Goal: Complete application form

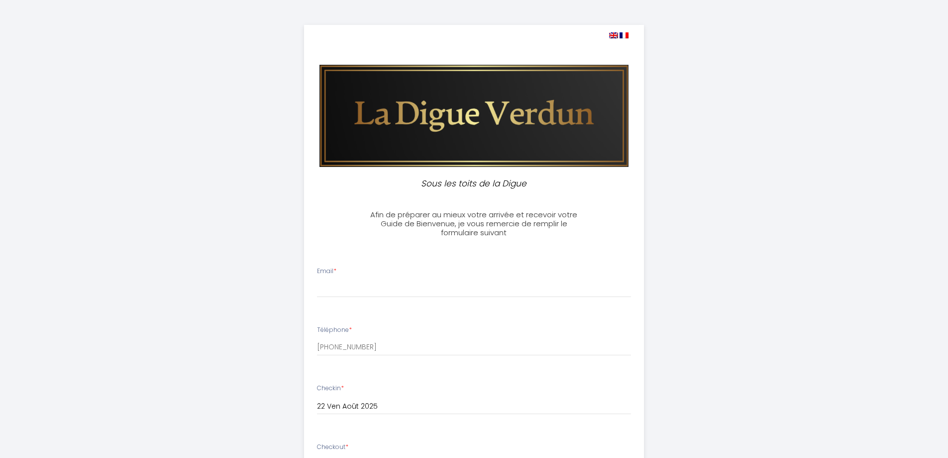
select select
click at [352, 267] on div "Email *" at bounding box center [474, 281] width 327 height 31
click at [344, 274] on div "Email *" at bounding box center [474, 281] width 327 height 31
click at [357, 284] on input "Email *" at bounding box center [474, 288] width 314 height 18
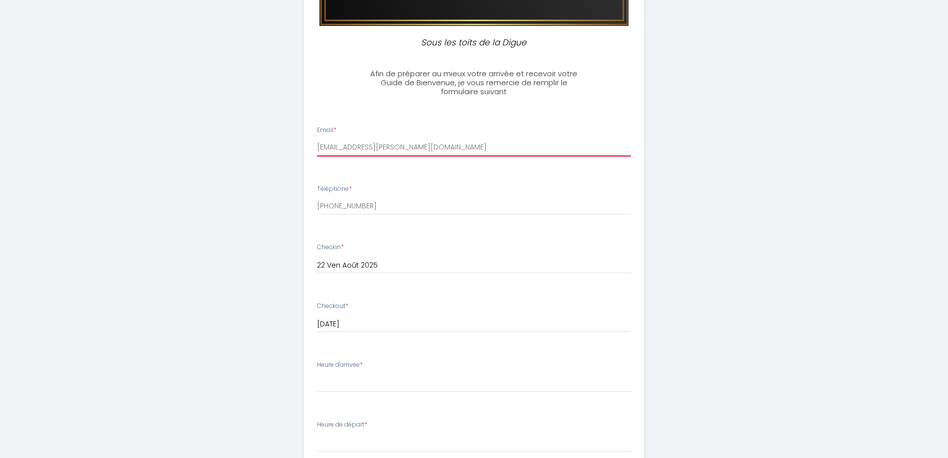
scroll to position [249, 0]
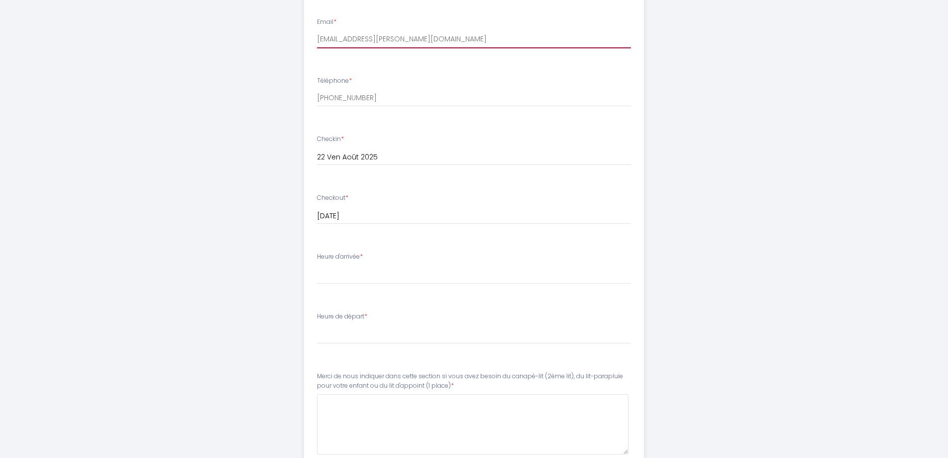
type input "[EMAIL_ADDRESS][PERSON_NAME][DOMAIN_NAME]"
click at [365, 263] on div "Heure d'arrivée * 17:00 17:30 18:00 18:30 19:00 19:30 20:00 20:30 21:00 21:30 2…" at bounding box center [474, 268] width 314 height 32
drag, startPoint x: 370, startPoint y: 261, endPoint x: 361, endPoint y: 258, distance: 9.4
click at [361, 258] on label "Heure d'arrivée *" at bounding box center [340, 256] width 46 height 9
click at [351, 276] on select "17:00 17:30 18:00 18:30 19:00 19:30 20:00 20:30 21:00 21:30 22:00 22:30 23:00" at bounding box center [474, 274] width 314 height 19
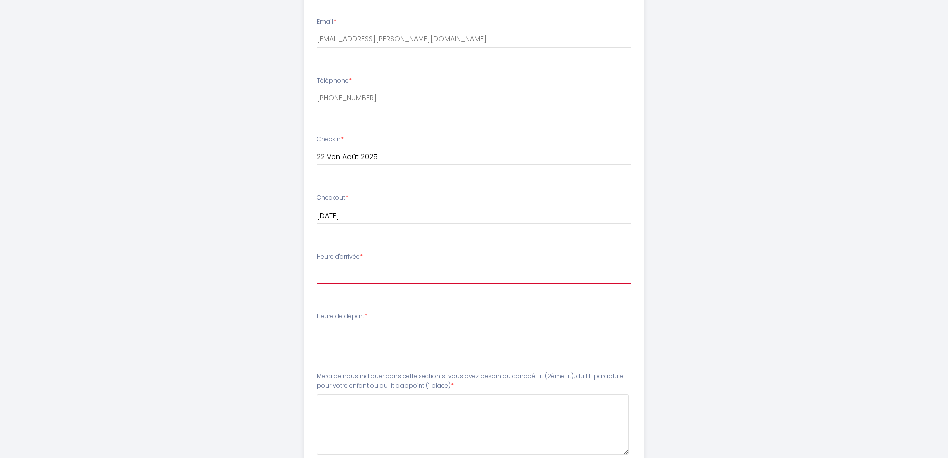
click at [334, 265] on select "17:00 17:30 18:00 18:30 19:00 19:30 20:00 20:30 21:00 21:30 22:00 22:30 23:00" at bounding box center [474, 274] width 314 height 19
click at [340, 276] on select "17:00 17:30 18:00 18:30 19:00 19:30 20:00 20:30 21:00 21:30 22:00 22:30 23:00" at bounding box center [474, 274] width 314 height 19
click at [321, 275] on select "17:00 17:30 18:00 18:30 19:00 19:30 20:00 20:30 21:00 21:30 22:00 22:30 23:00" at bounding box center [474, 274] width 314 height 19
click at [347, 330] on select "00:00 00:30 01:00 01:30 02:00 02:30 03:00 03:30 04:00 04:30 05:00 05:30 06:00 0…" at bounding box center [474, 334] width 314 height 19
select select "10:00"
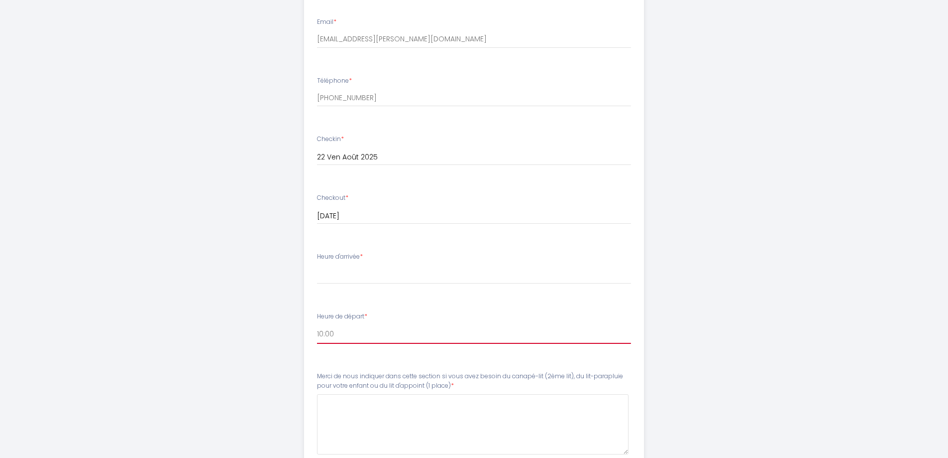
click at [317, 325] on select "00:00 00:30 01:00 01:30 02:00 02:30 03:00 03:30 04:00 04:30 05:00 05:30 06:00 0…" at bounding box center [474, 334] width 314 height 19
click at [339, 266] on select "17:00 17:30 18:00 18:30 19:00 19:30 20:00 20:30 21:00 21:30 22:00 22:30 23:00" at bounding box center [474, 274] width 314 height 19
click at [206, 263] on div "Sous les toits de la Digue Afin de préparer au mieux votre arrivée et recevoir …" at bounding box center [474, 195] width 948 height 889
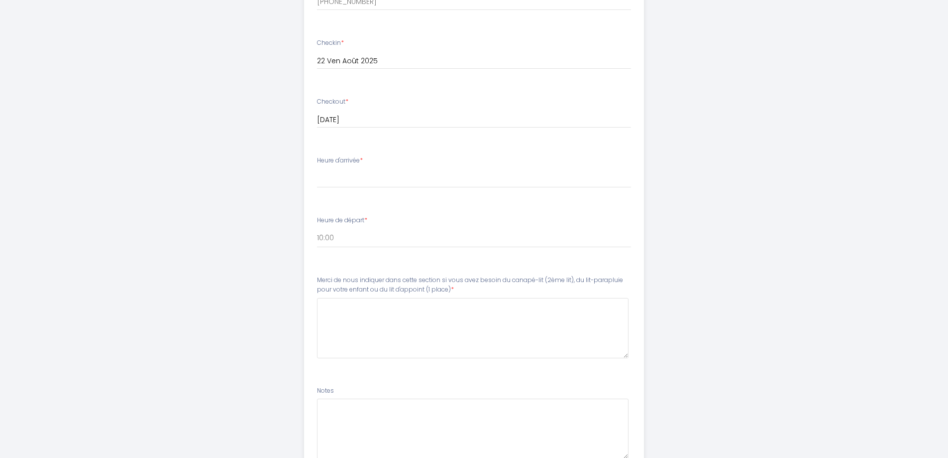
scroll to position [182, 0]
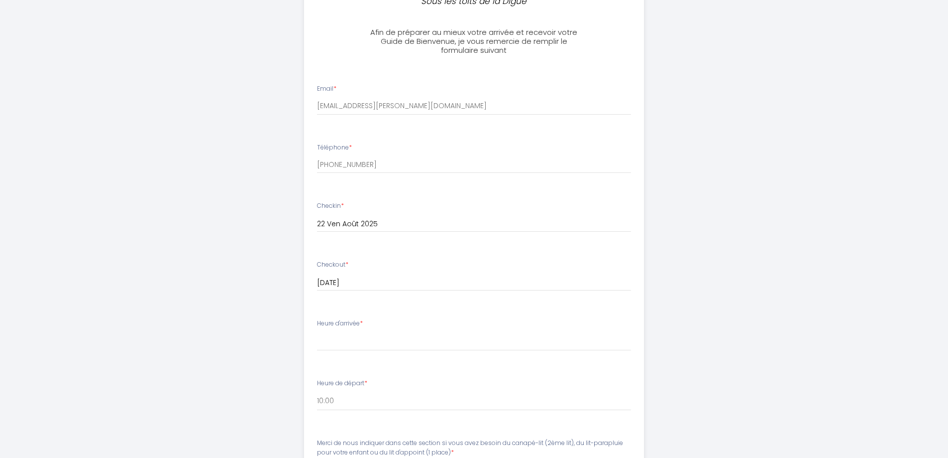
click at [368, 329] on div "Heure d'arrivée * 17:00 17:30 18:00 18:30 19:00 19:30 20:00 20:30 21:00 21:30 2…" at bounding box center [474, 335] width 314 height 32
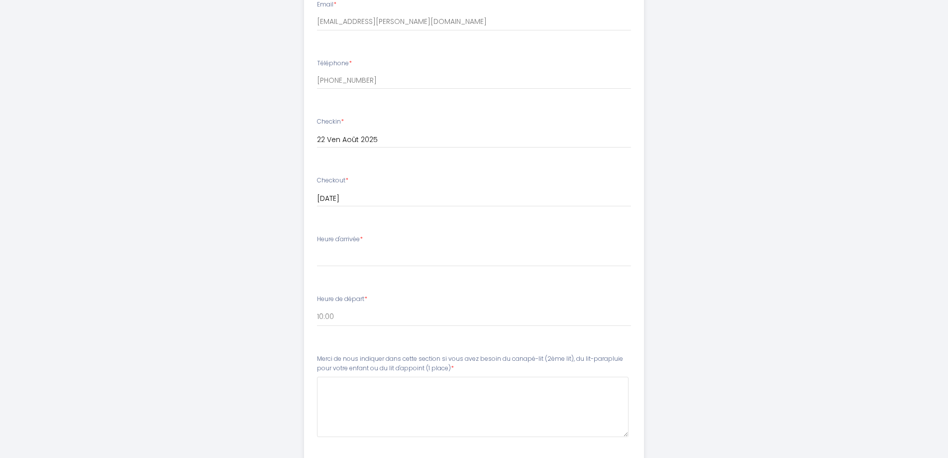
scroll to position [282, 0]
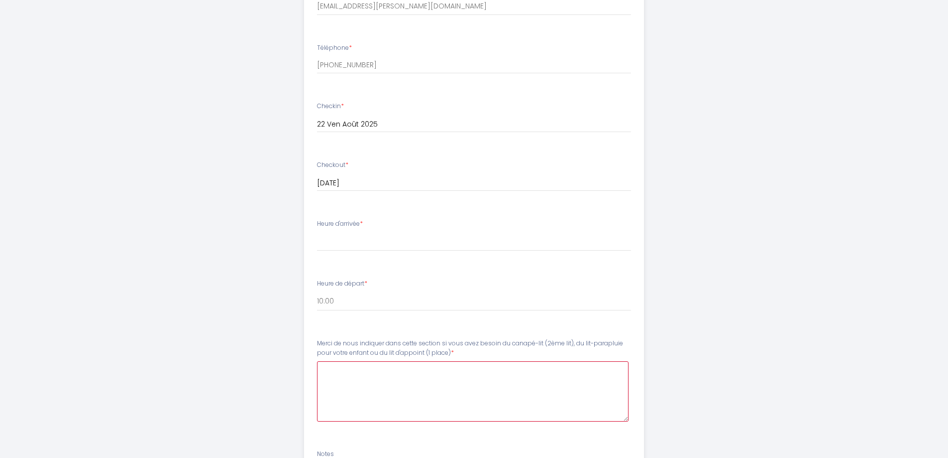
click at [335, 379] on place\)6 at bounding box center [473, 391] width 312 height 60
click at [361, 371] on place\)6 "notre arrivee serait" at bounding box center [473, 391] width 312 height 60
click at [394, 374] on place\)6 "notre arrivée serait" at bounding box center [473, 391] width 312 height 60
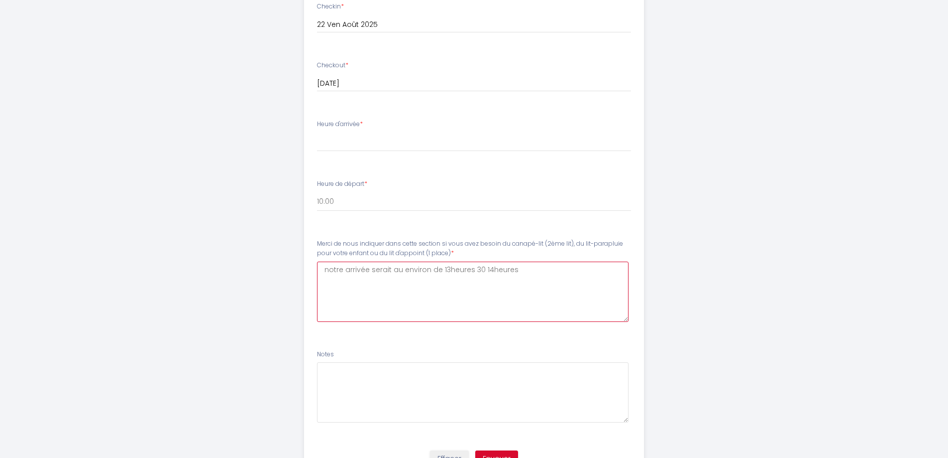
scroll to position [431, 0]
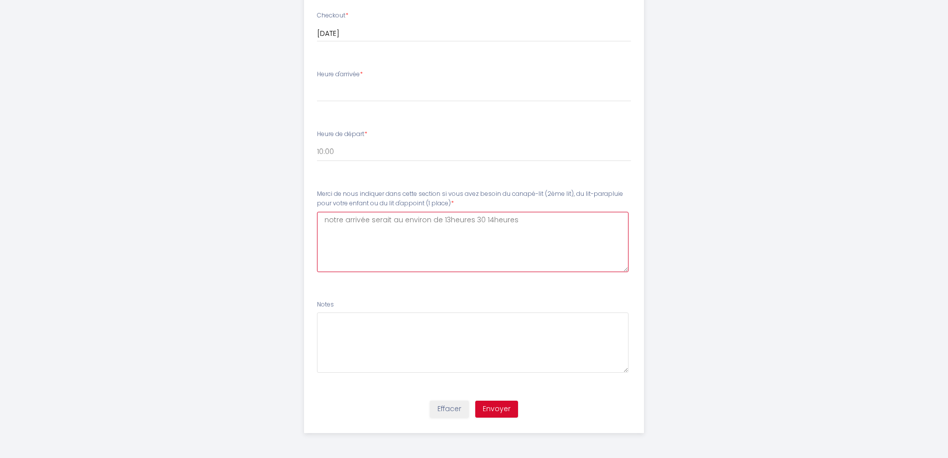
type place\)6 "notre arrivée serait au environ de 13heures 30 14heures"
click at [504, 411] on button "Envoyer" at bounding box center [496, 408] width 43 height 17
click at [434, 118] on ul "Email * [EMAIL_ADDRESS][PERSON_NAME][DOMAIN_NAME] Téléphone * [PHONE_NUMBER] Ch…" at bounding box center [474, 109] width 352 height 572
click at [370, 75] on div "Heure d'arrivée * 17:00 17:30 18:00 18:30 19:00 19:30 20:00 20:30 21:00 21:30 2…" at bounding box center [474, 86] width 314 height 32
drag, startPoint x: 397, startPoint y: 83, endPoint x: 233, endPoint y: 65, distance: 165.8
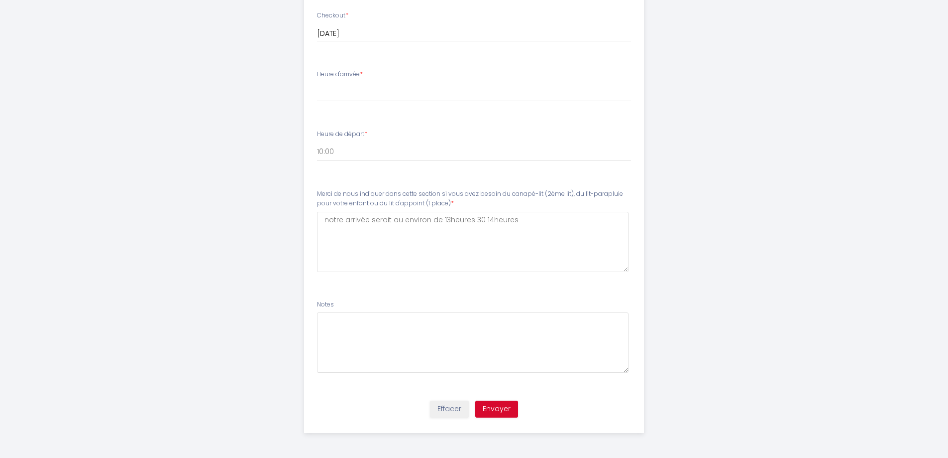
click at [233, 65] on div "Sous les toits de la Digue Afin de préparer au mieux votre arrivée et recevoir …" at bounding box center [475, 13] width 510 height 889
click at [367, 70] on div "Heure d'arrivée * 17:00 17:30 18:00 18:30 19:00 19:30 20:00 20:30 21:00 21:30 2…" at bounding box center [474, 86] width 314 height 32
drag, startPoint x: 367, startPoint y: 70, endPoint x: 304, endPoint y: 67, distance: 63.3
click at [306, 68] on li "Heure d'arrivée * 17:00 17:30 18:00 18:30 19:00 19:30 20:00 20:30 21:00 21:30 2…" at bounding box center [474, 91] width 339 height 54
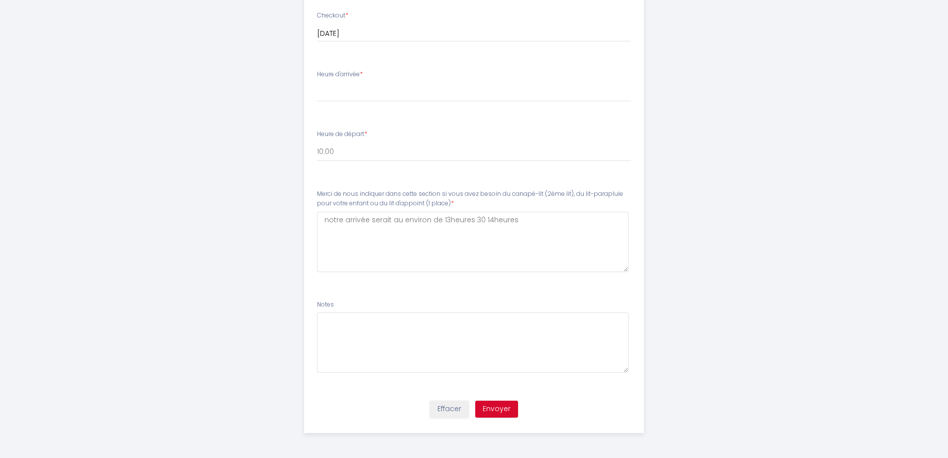
click at [285, 65] on div "Sous les toits de la Digue Afin de préparer au mieux votre arrivée et recevoir …" at bounding box center [475, 13] width 510 height 889
click at [365, 88] on select "17:00 17:30 18:00 18:30 19:00 19:30 20:00 20:30 21:00 21:30 22:00 22:30 23:00" at bounding box center [474, 92] width 314 height 19
select select "17:00"
click at [317, 83] on select "17:00 17:30 18:00 18:30 19:00 19:30 20:00 20:30 21:00 21:30 22:00 22:30 23:00" at bounding box center [474, 92] width 314 height 19
click at [345, 93] on select "17:00 17:30 18:00 18:30 19:00 19:30 20:00 20:30 21:00 21:30 22:00 22:30 23:00" at bounding box center [474, 92] width 314 height 19
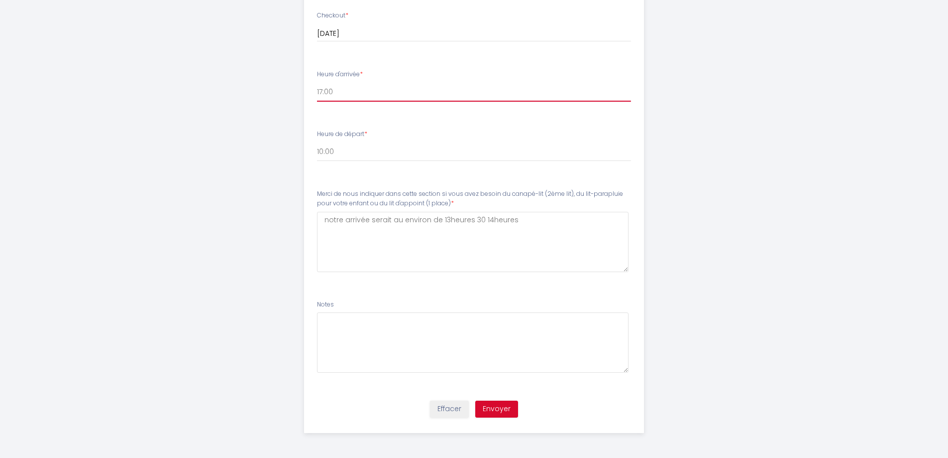
drag, startPoint x: 338, startPoint y: 89, endPoint x: 311, endPoint y: 86, distance: 26.6
click at [311, 86] on li "Heure d'arrivée * 17:00 17:30 18:00 18:30 19:00 19:30 20:00 20:30 21:00 21:30 2…" at bounding box center [474, 91] width 339 height 54
drag, startPoint x: 335, startPoint y: 92, endPoint x: 340, endPoint y: 86, distance: 7.8
click at [340, 86] on select "17:00 17:30 18:00 18:30 19:00 19:30 20:00 20:30 21:00 21:30 22:00 22:30 23:00" at bounding box center [474, 92] width 314 height 19
drag, startPoint x: 336, startPoint y: 87, endPoint x: 328, endPoint y: 87, distance: 8.0
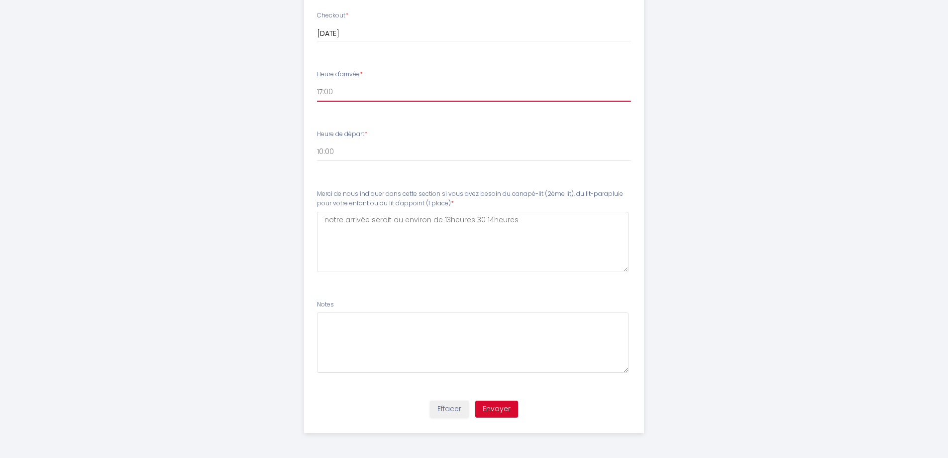
click at [328, 87] on select "17:00 17:30 18:00 18:30 19:00 19:30 20:00 20:30 21:00 21:30 22:00 22:30 23:00" at bounding box center [474, 92] width 314 height 19
click at [330, 88] on select "17:00 17:30 18:00 18:30 19:00 19:30 20:00 20:30 21:00 21:30 22:00 22:30 23:00" at bounding box center [474, 92] width 314 height 19
click at [317, 83] on select "17:00 17:30 18:00 18:30 19:00 19:30 20:00 20:30 21:00 21:30 22:00 22:30 23:00" at bounding box center [474, 92] width 314 height 19
click at [331, 110] on li "Heure d'arrivée * 17:00 17:30 18:00 18:30 19:00 19:30 20:00 20:30 21:00 21:30 2…" at bounding box center [474, 91] width 339 height 54
drag, startPoint x: 334, startPoint y: 89, endPoint x: 319, endPoint y: 87, distance: 15.1
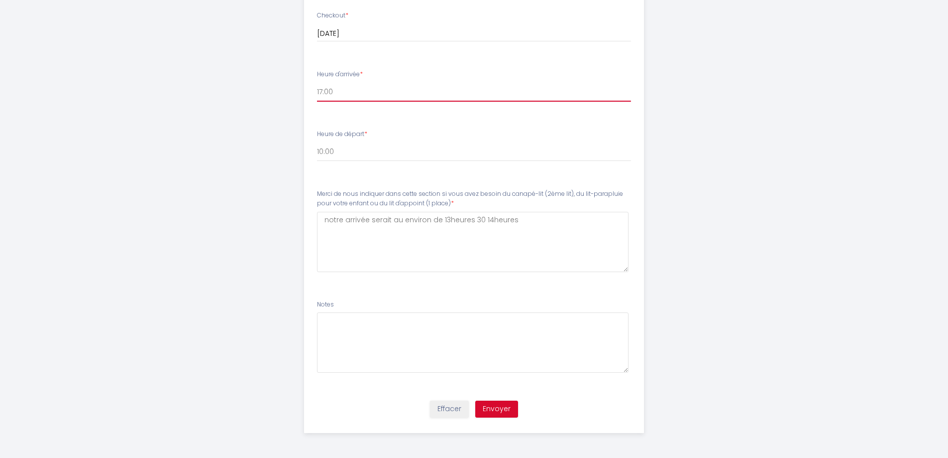
click at [320, 87] on select "17:00 17:30 18:00 18:30 19:00 19:30 20:00 20:30 21:00 21:30 22:00 22:30 23:00" at bounding box center [474, 92] width 314 height 19
click at [317, 83] on select "17:00 17:30 18:00 18:30 19:00 19:30 20:00 20:30 21:00 21:30 22:00 22:30 23:00" at bounding box center [474, 92] width 314 height 19
click at [336, 89] on select "17:00 17:30 18:00 18:30 19:00 19:30 20:00 20:30 21:00 21:30 22:00 22:30 23:00" at bounding box center [474, 92] width 314 height 19
click at [317, 83] on select "17:00 17:30 18:00 18:30 19:00 19:30 20:00 20:30 21:00 21:30 22:00 22:30 23:00" at bounding box center [474, 92] width 314 height 19
drag, startPoint x: 342, startPoint y: 92, endPoint x: 270, endPoint y: 94, distance: 71.7
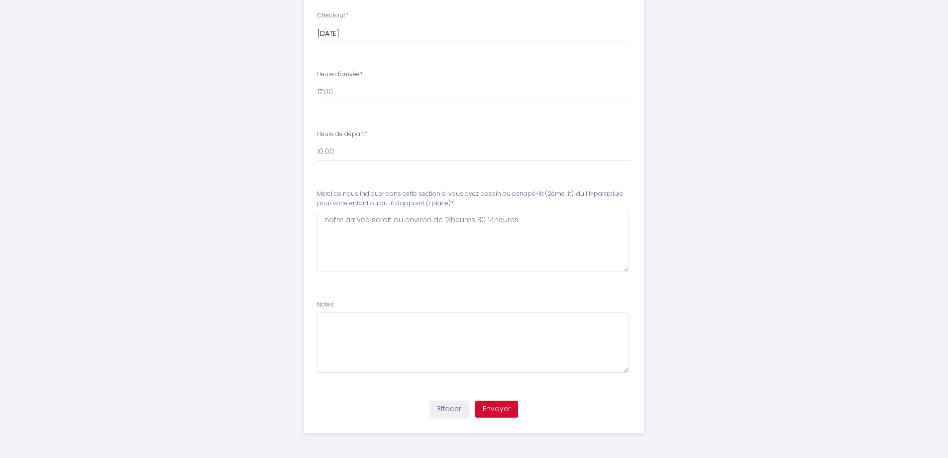
click at [270, 94] on div "Sous les toits de la Digue Afin de préparer au mieux votre arrivée et recevoir …" at bounding box center [475, 13] width 510 height 889
drag, startPoint x: 349, startPoint y: 93, endPoint x: 453, endPoint y: 407, distance: 330.9
click at [453, 407] on button "Effacer" at bounding box center [449, 408] width 39 height 17
click at [338, 95] on select "17:00 17:30 18:00 18:30 19:00 19:30 20:00 20:30 21:00 21:30 22:00 22:30 23:00" at bounding box center [474, 92] width 314 height 19
click at [449, 409] on button "Effacer" at bounding box center [449, 408] width 39 height 17
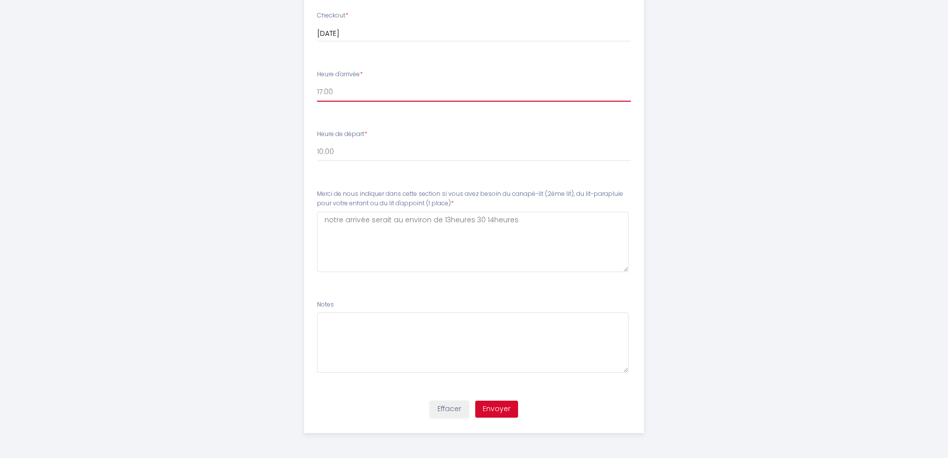
click at [330, 90] on select "17:00 17:30 18:00 18:30 19:00 19:30 20:00 20:30 21:00 21:30 22:00 22:30 23:00" at bounding box center [474, 92] width 314 height 19
drag, startPoint x: 421, startPoint y: 315, endPoint x: 293, endPoint y: 131, distance: 223.9
click at [294, 131] on div "Sous les toits de la Digue Afin de préparer au mieux votre arrivée et recevoir …" at bounding box center [475, 13] width 510 height 889
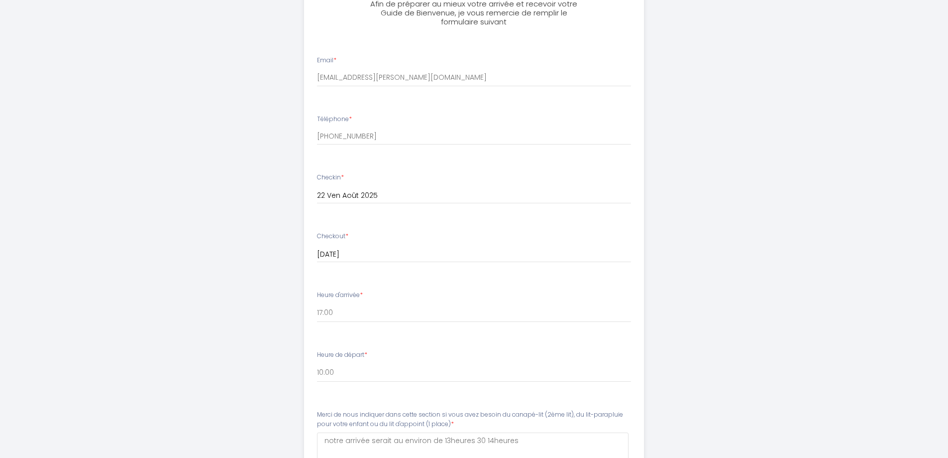
scroll to position [83, 0]
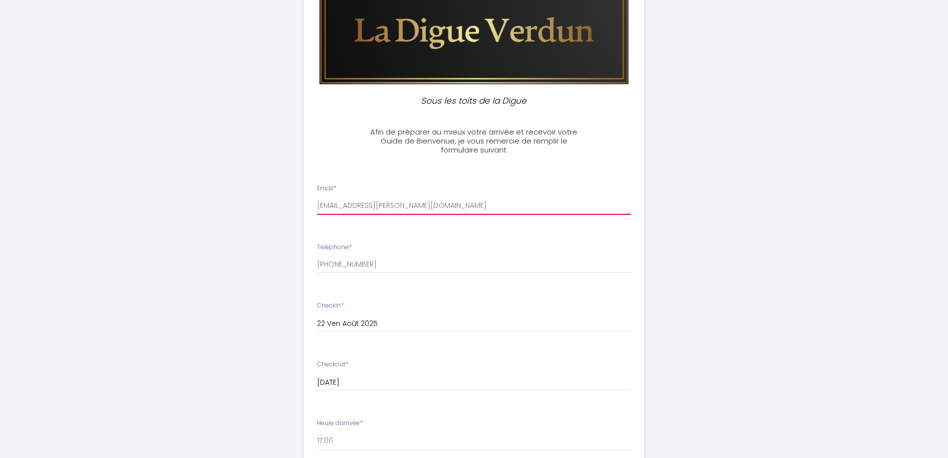
click at [343, 200] on input "[EMAIL_ADDRESS][PERSON_NAME][DOMAIN_NAME]" at bounding box center [474, 206] width 314 height 18
click at [327, 199] on input "[EMAIL_ADDRESS][PERSON_NAME][DOMAIN_NAME]" at bounding box center [474, 206] width 314 height 18
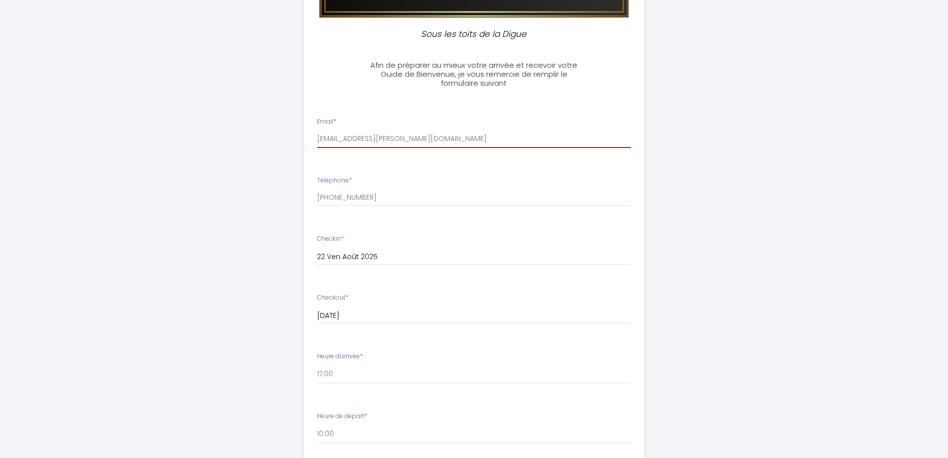
scroll to position [332, 0]
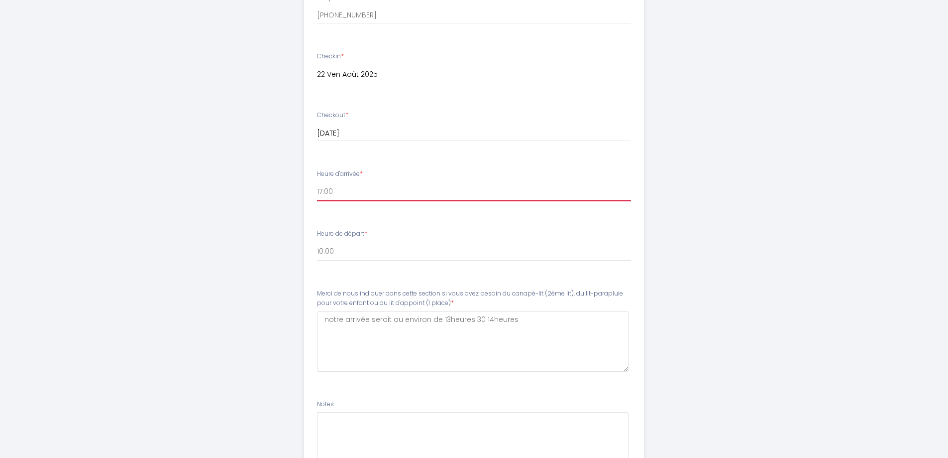
click at [325, 194] on select "17:00 17:30 18:00 18:30 19:00 19:30 20:00 20:30 21:00 21:30 22:00 22:30 23:00" at bounding box center [474, 191] width 314 height 19
click at [365, 183] on select "17:00 17:30 18:00 18:30 19:00 19:30 20:00 20:30 21:00 21:30 22:00 22:30 23:00" at bounding box center [474, 191] width 314 height 19
drag, startPoint x: 342, startPoint y: 184, endPoint x: 337, endPoint y: 189, distance: 7.7
click at [337, 189] on select "17:00 17:30 18:00 18:30 19:00 19:30 20:00 20:30 21:00 21:30 22:00 22:30 23:00" at bounding box center [474, 191] width 314 height 19
drag, startPoint x: 337, startPoint y: 189, endPoint x: 310, endPoint y: 191, distance: 26.4
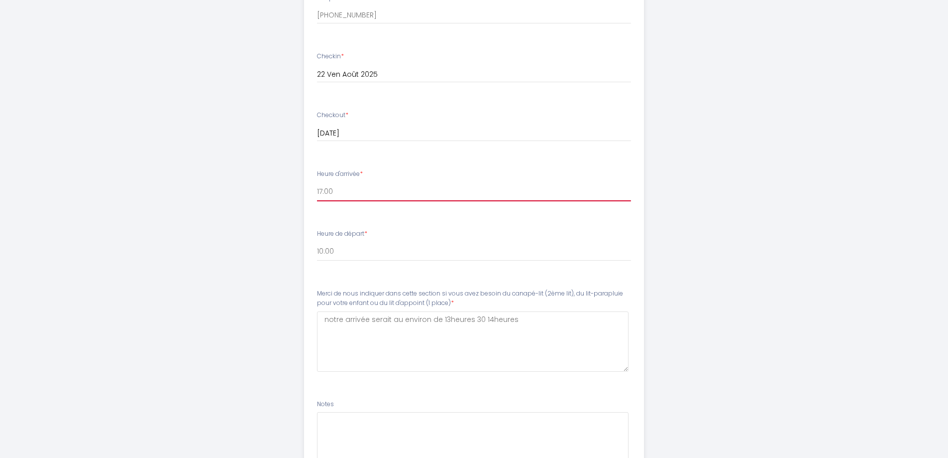
drag, startPoint x: 310, startPoint y: 191, endPoint x: 339, endPoint y: 189, distance: 28.4
click at [339, 189] on select "17:00 17:30 18:00 18:30 19:00 19:30 20:00 20:30 21:00 21:30 22:00 22:30 23:00" at bounding box center [474, 191] width 314 height 19
drag, startPoint x: 339, startPoint y: 189, endPoint x: 287, endPoint y: 172, distance: 54.0
click at [288, 173] on div "Sous les toits de la Digue Afin de préparer au mieux votre arrivée et recevoir …" at bounding box center [475, 112] width 510 height 889
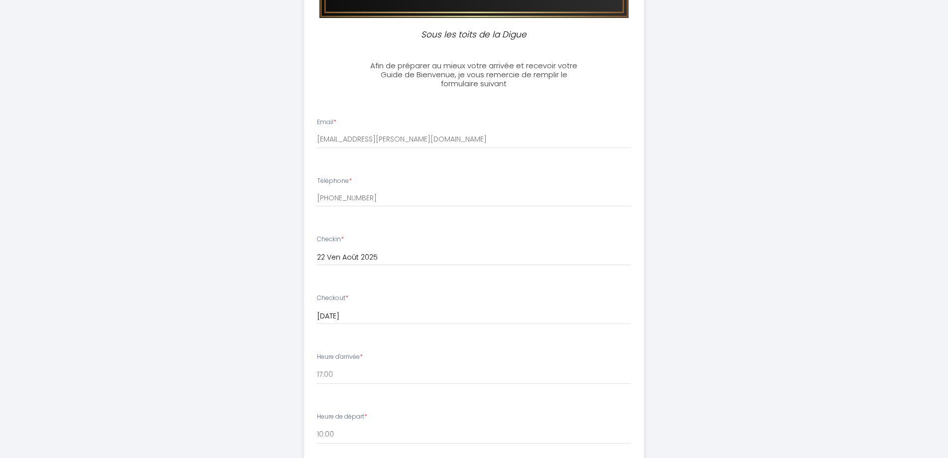
scroll to position [149, 0]
